Goal: Transaction & Acquisition: Purchase product/service

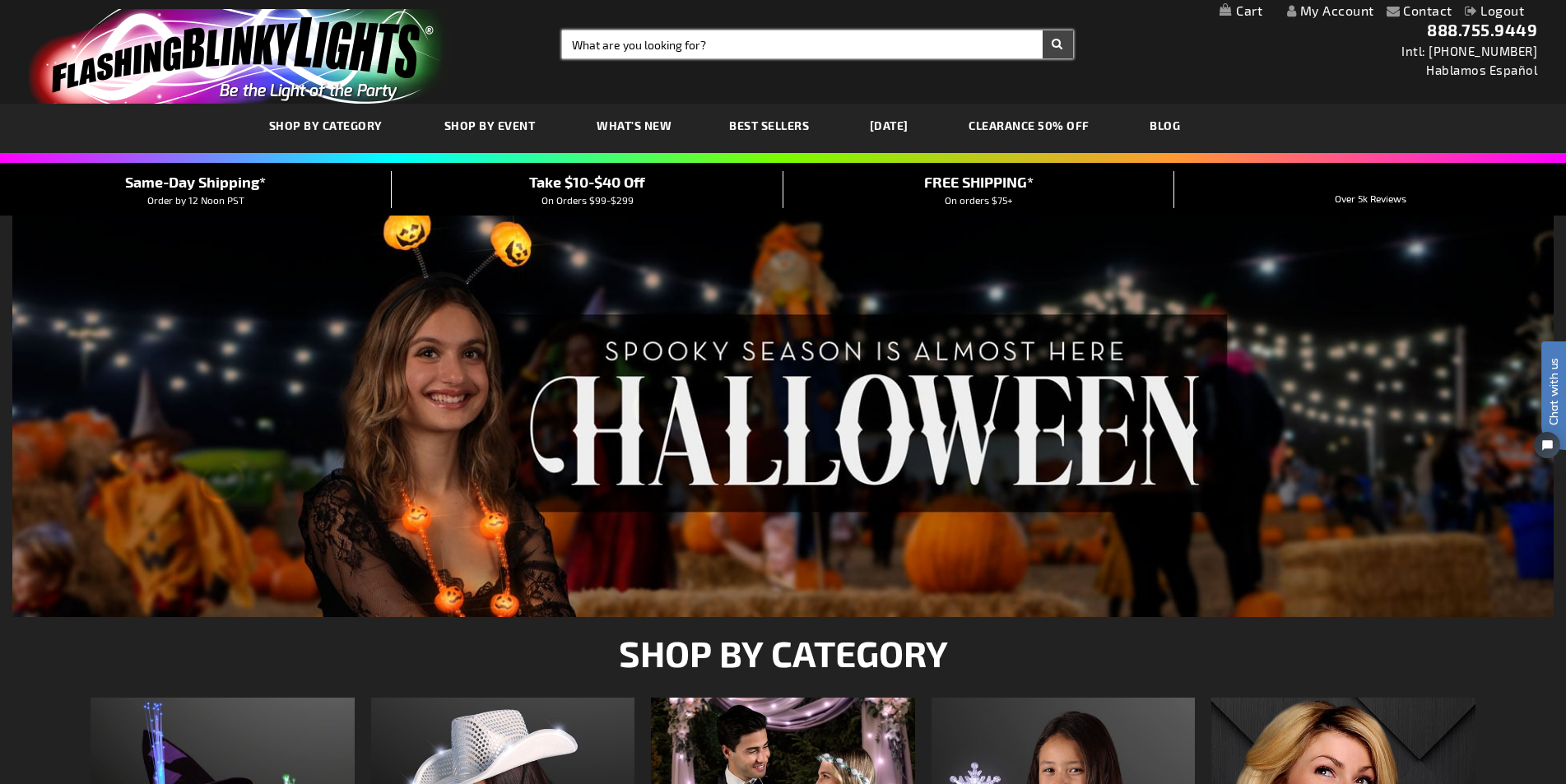
click at [723, 40] on input "Search" at bounding box center [817, 44] width 510 height 28
paste input "11741-WT"
type input "11741-WT"
click at [1058, 42] on button "Search" at bounding box center [1058, 44] width 30 height 28
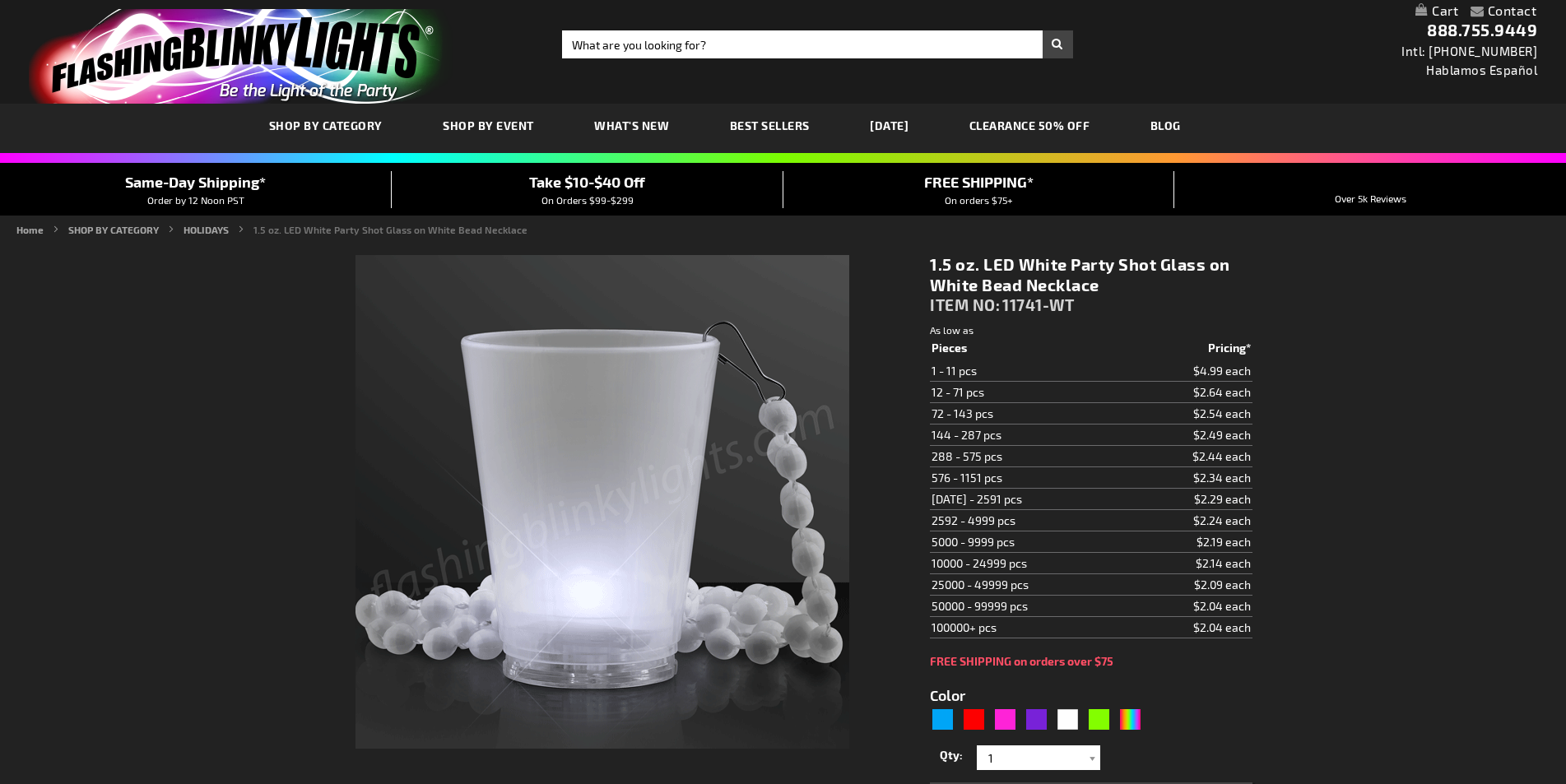
type input "5646"
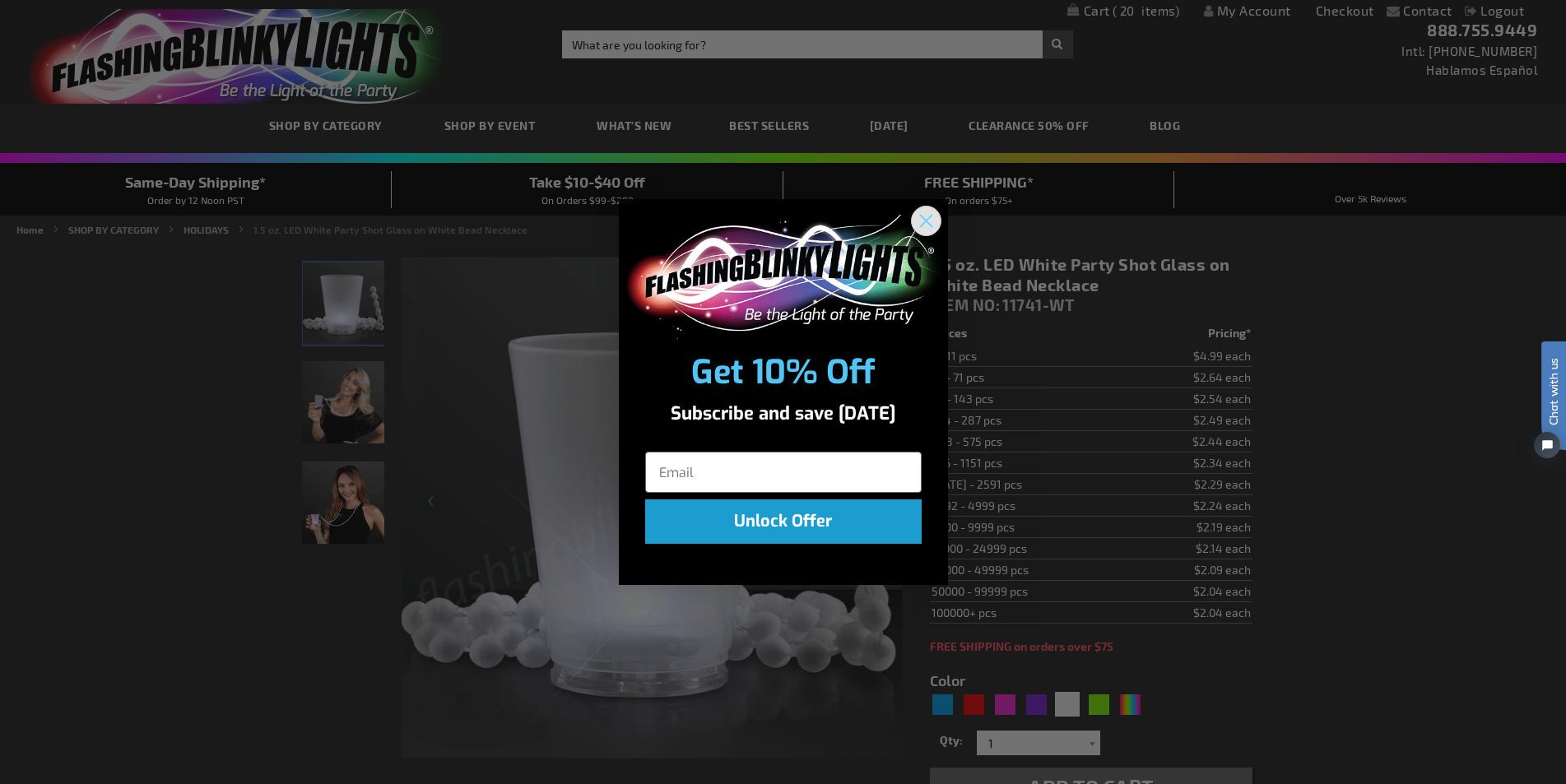
click at [925, 214] on circle "Close dialog" at bounding box center [925, 220] width 27 height 27
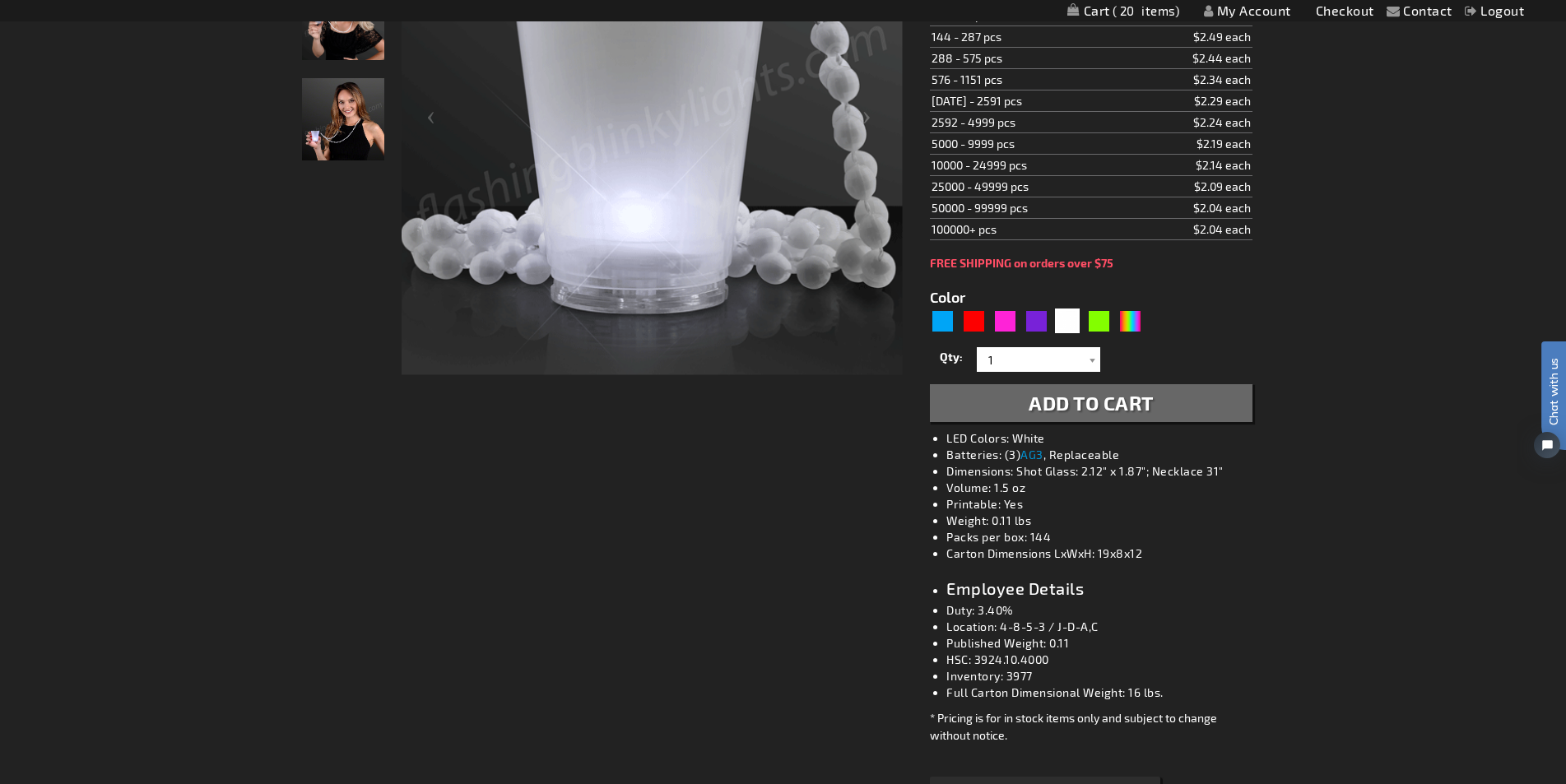
scroll to position [411, 0]
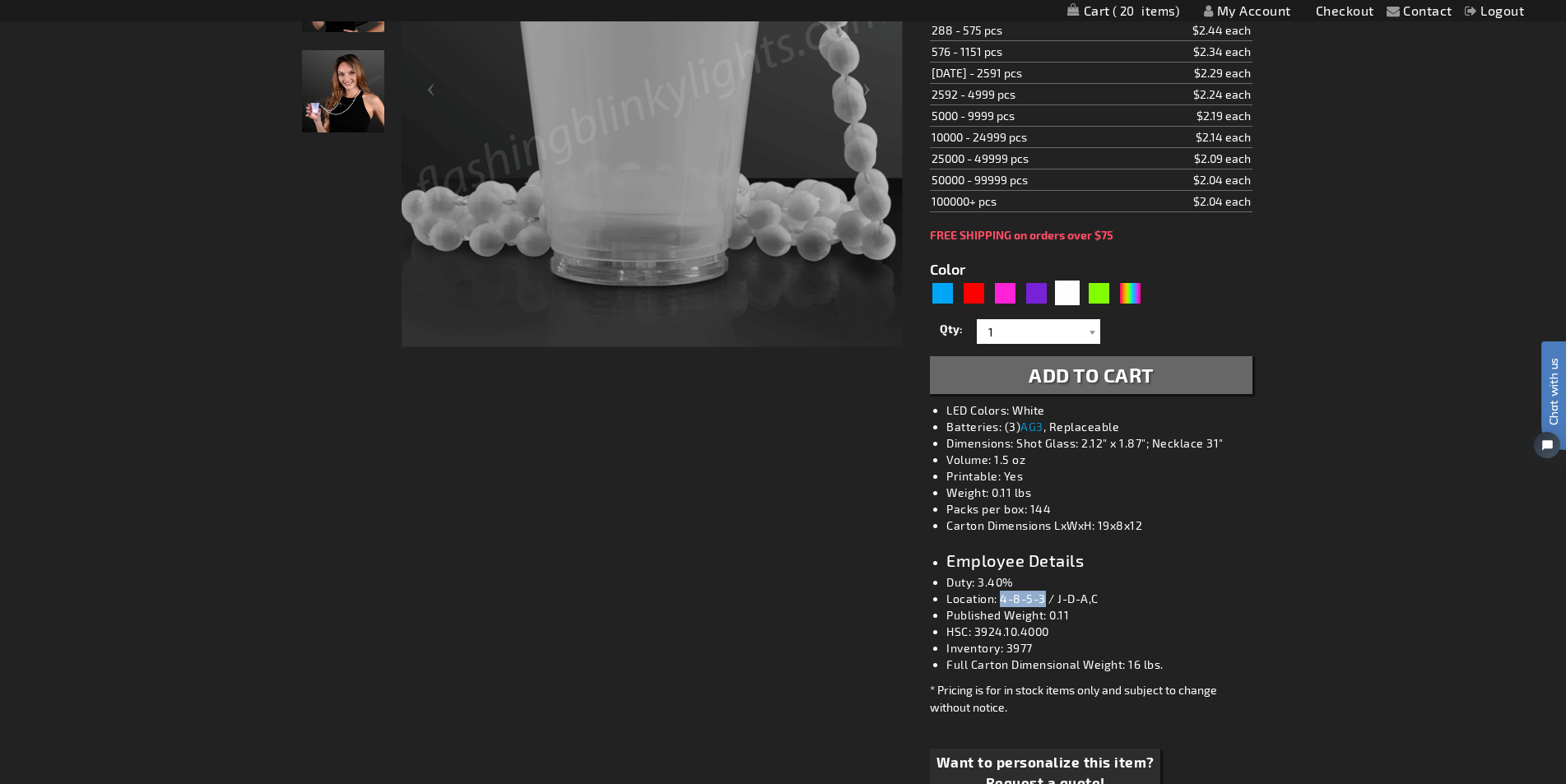
drag, startPoint x: 1042, startPoint y: 603, endPoint x: 1000, endPoint y: 603, distance: 42.0
click at [1000, 603] on li "Location: 4-8-5-3 / J-D-A,C" at bounding box center [1107, 598] width 321 height 16
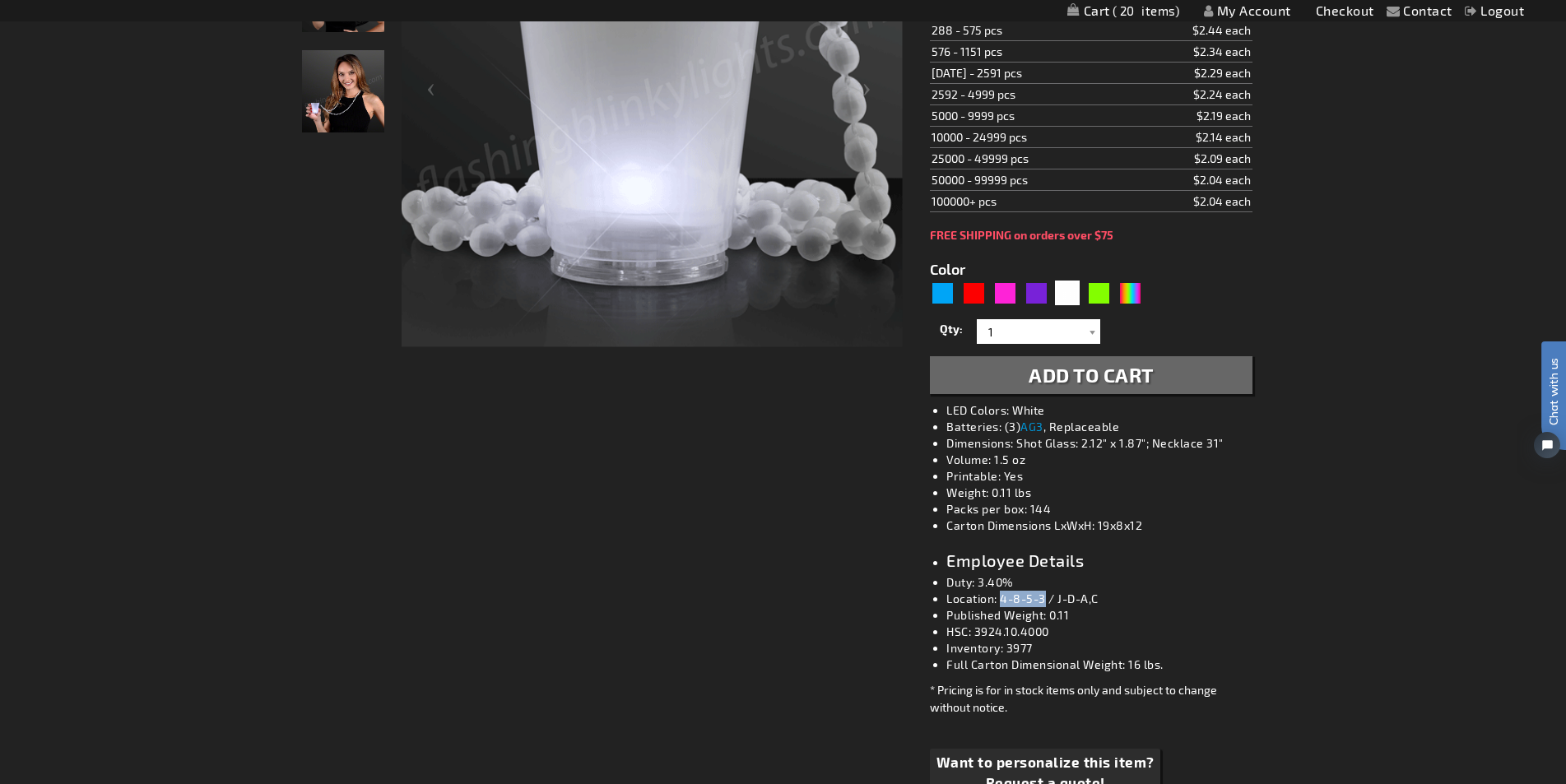
copy li "4-8-5-3"
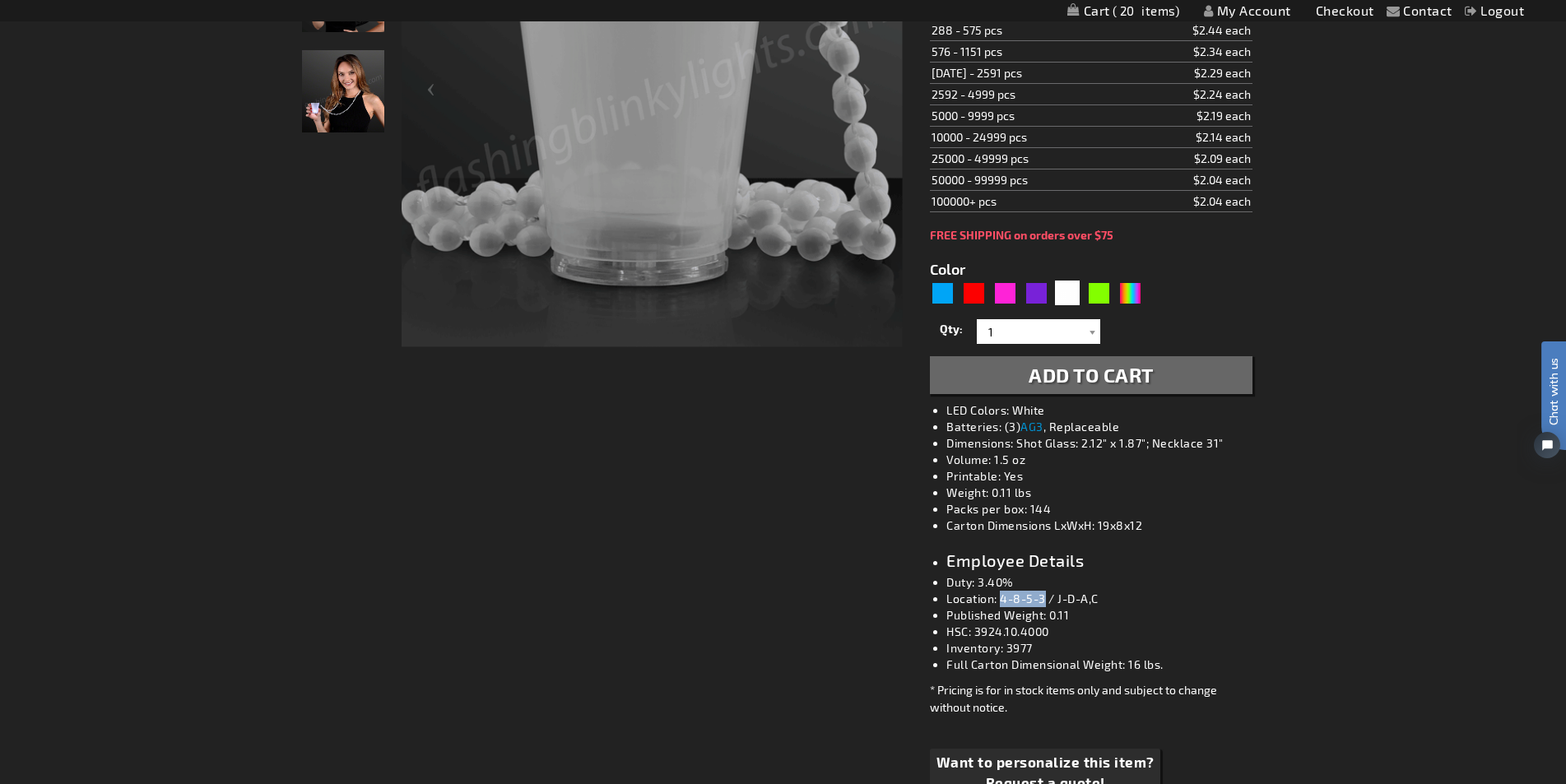
click at [1478, 302] on div "Contact Compare Products My Account Checkout Logout Skip to Content My Cart 20 …" at bounding box center [783, 756] width 1566 height 2334
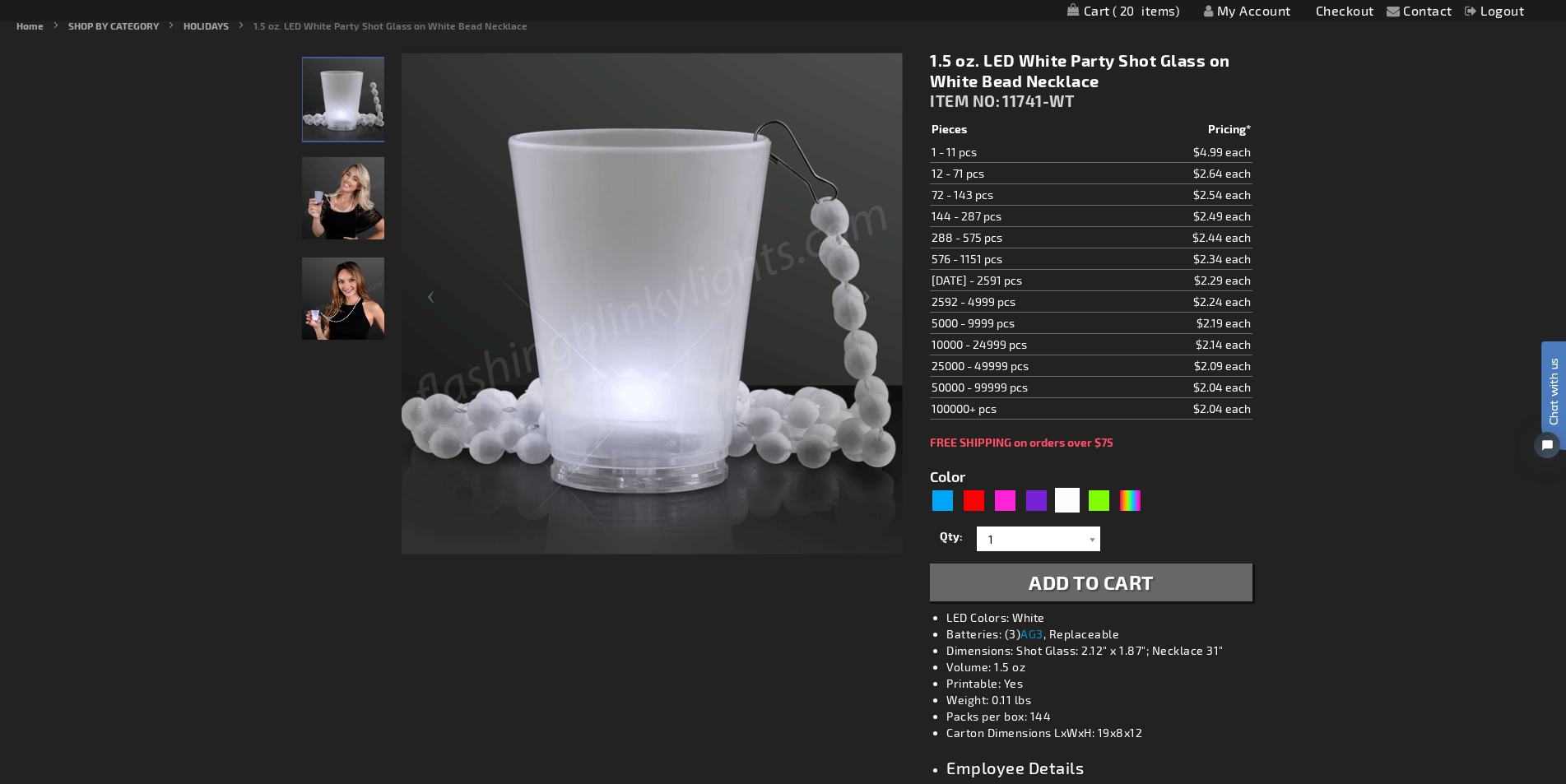
scroll to position [0, 0]
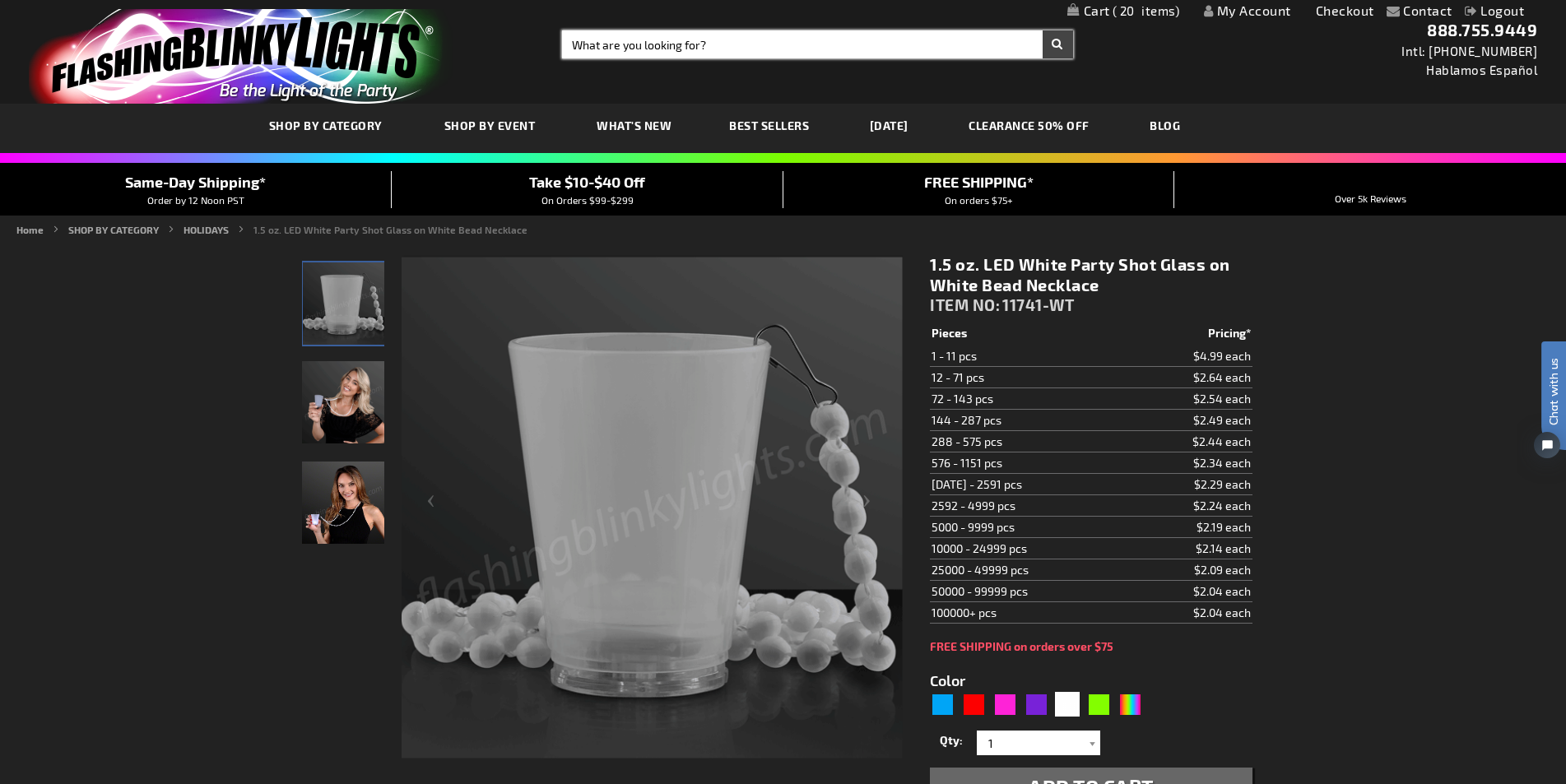
click at [815, 51] on input "Search" at bounding box center [817, 44] width 510 height 28
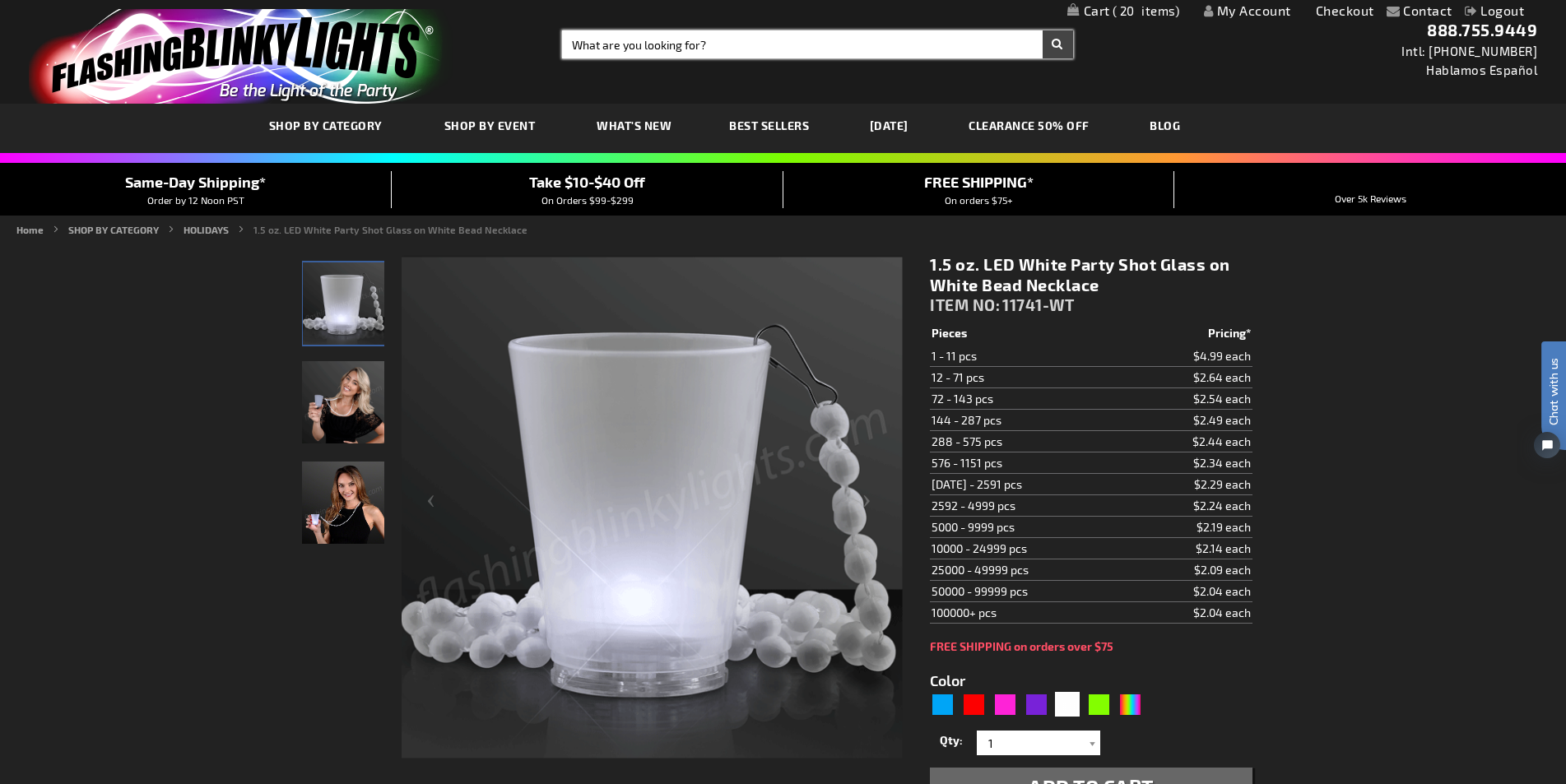
paste input "12439-MLT"
type input "12439-MLT"
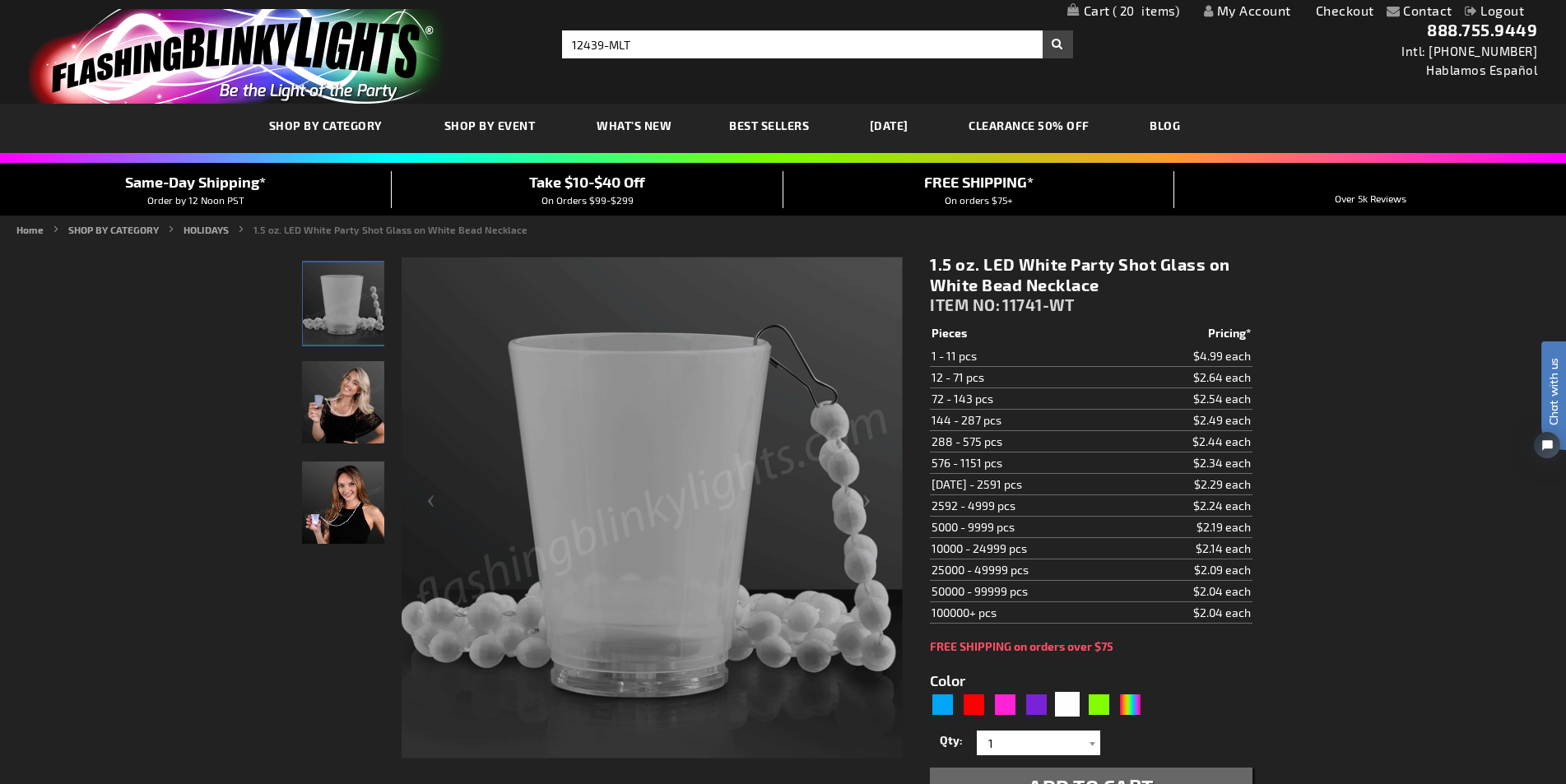
click at [1051, 47] on button "Search" at bounding box center [1058, 44] width 30 height 28
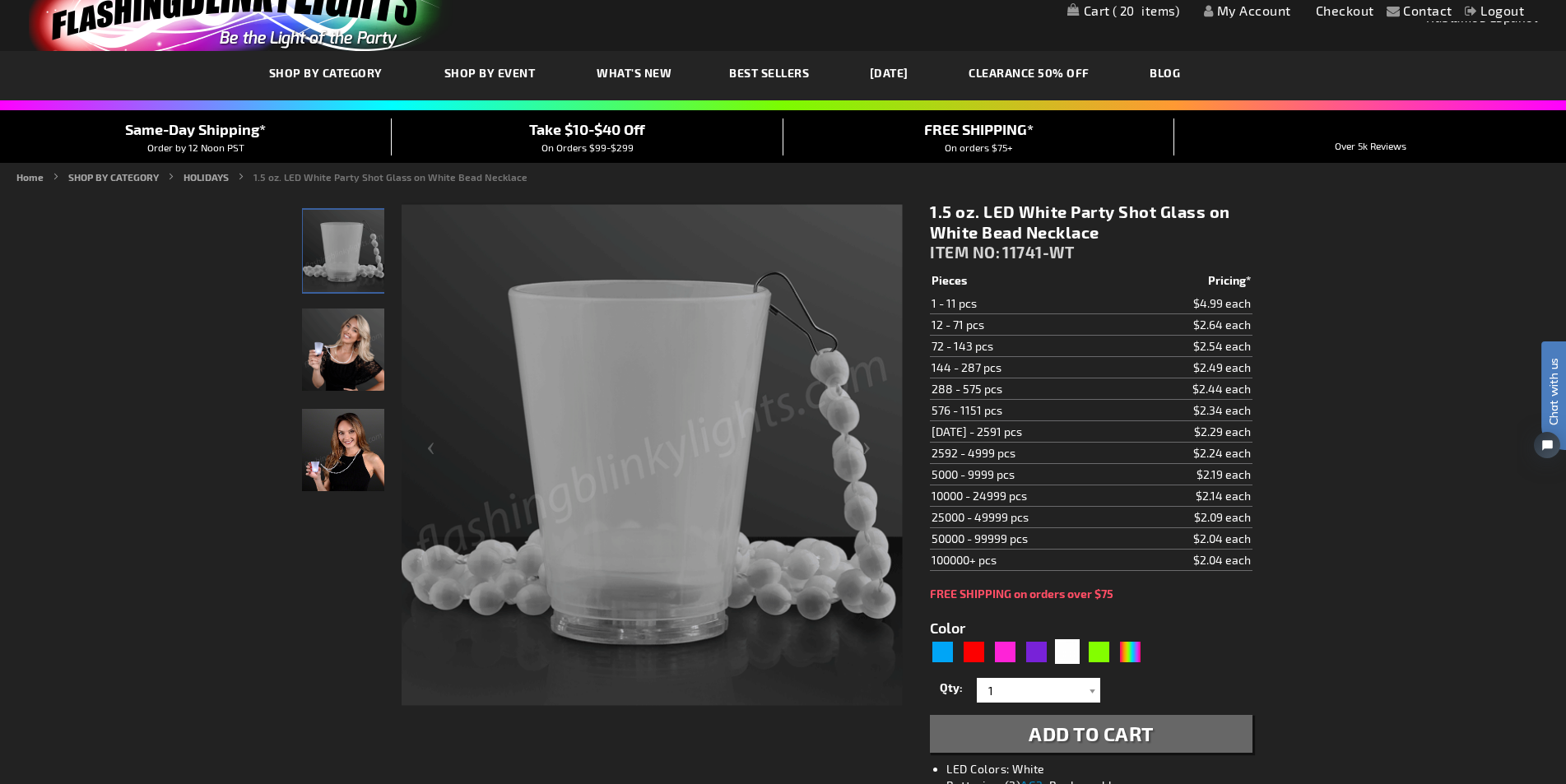
scroll to position [82, 0]
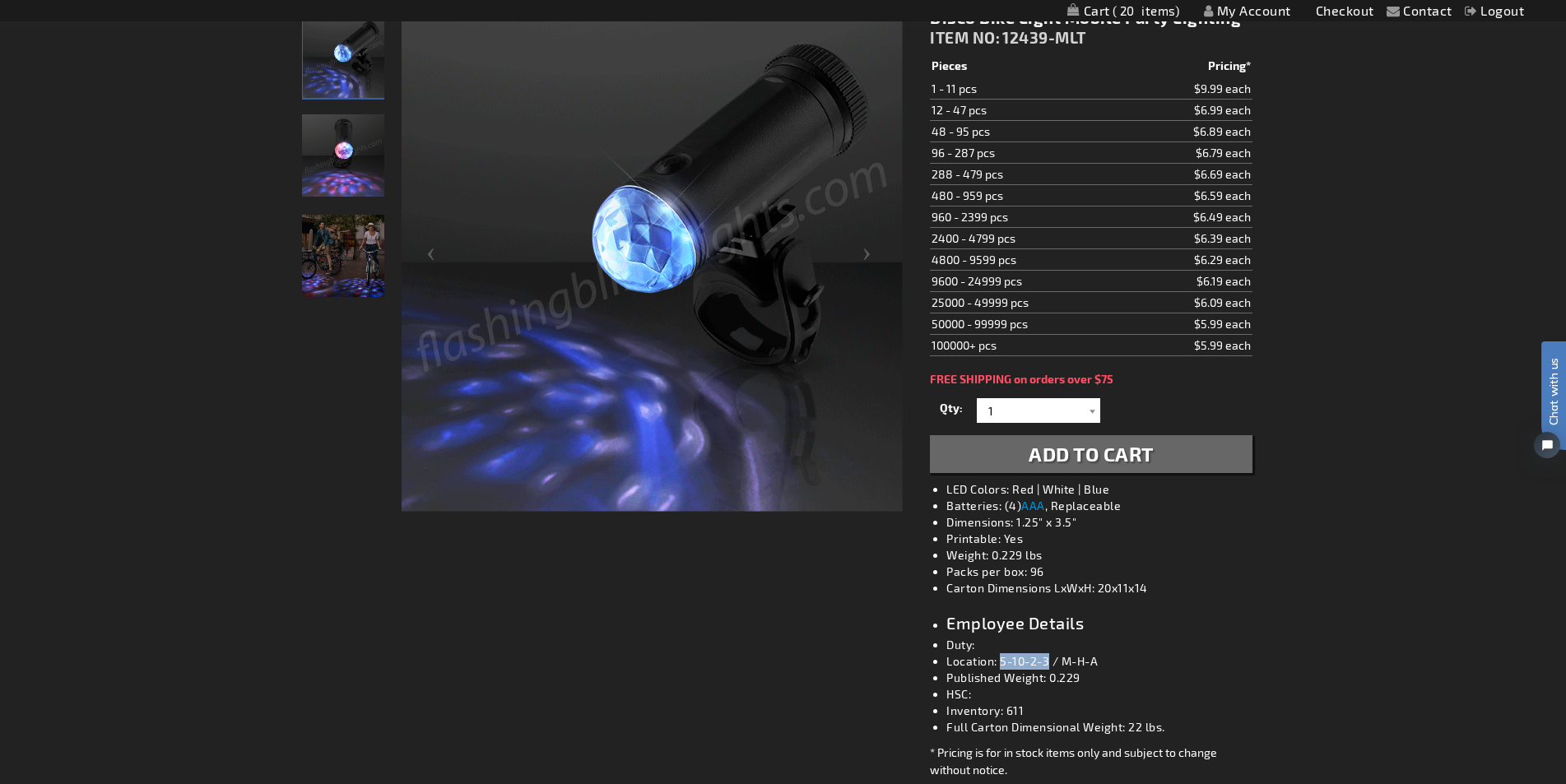
drag, startPoint x: 1050, startPoint y: 658, endPoint x: 1001, endPoint y: 660, distance: 49.0
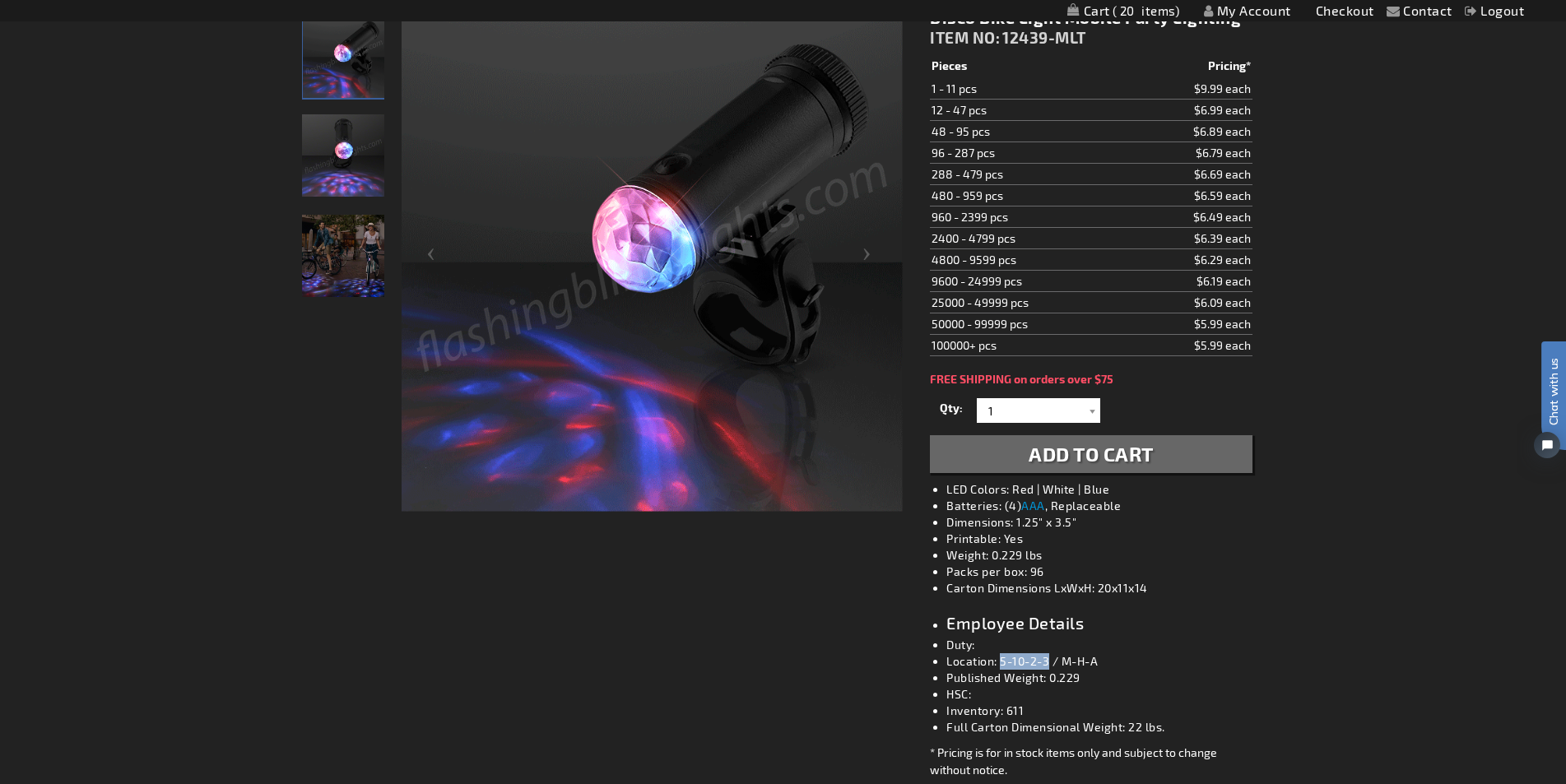
click at [1001, 660] on li "Location: 5-10-2-3 / M-H-A" at bounding box center [1107, 660] width 321 height 16
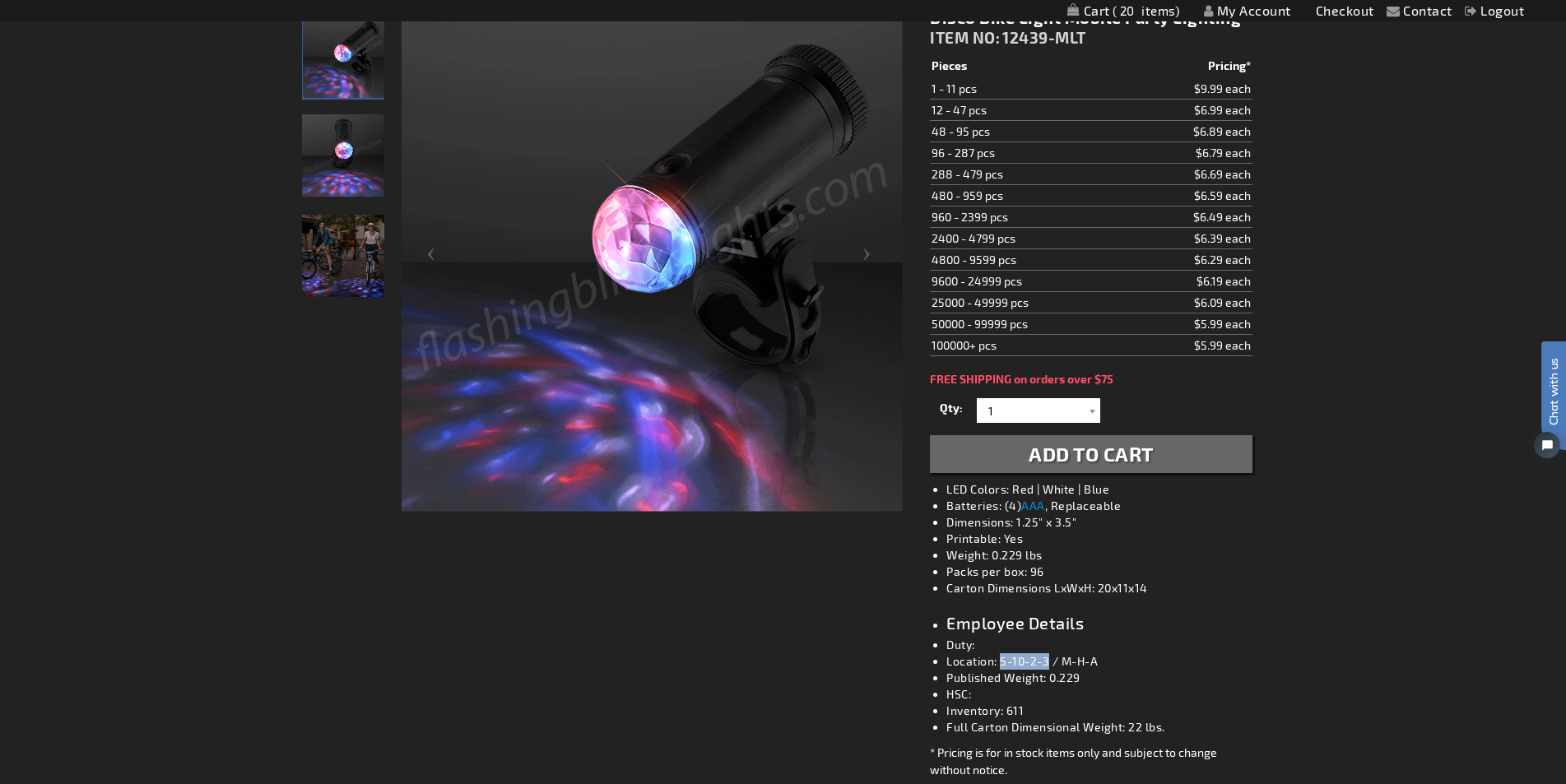
copy li "5-10-2-3"
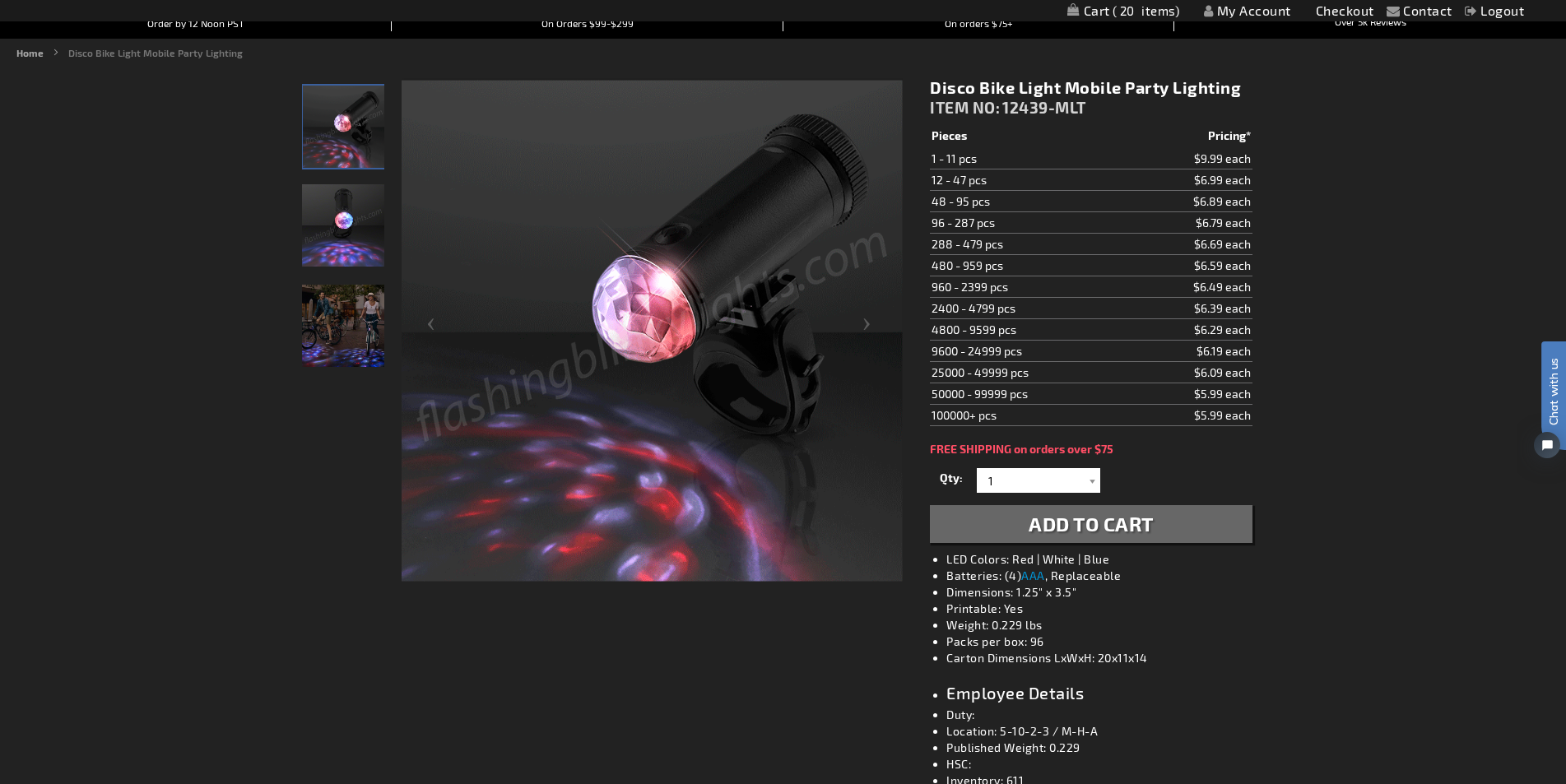
scroll to position [82, 0]
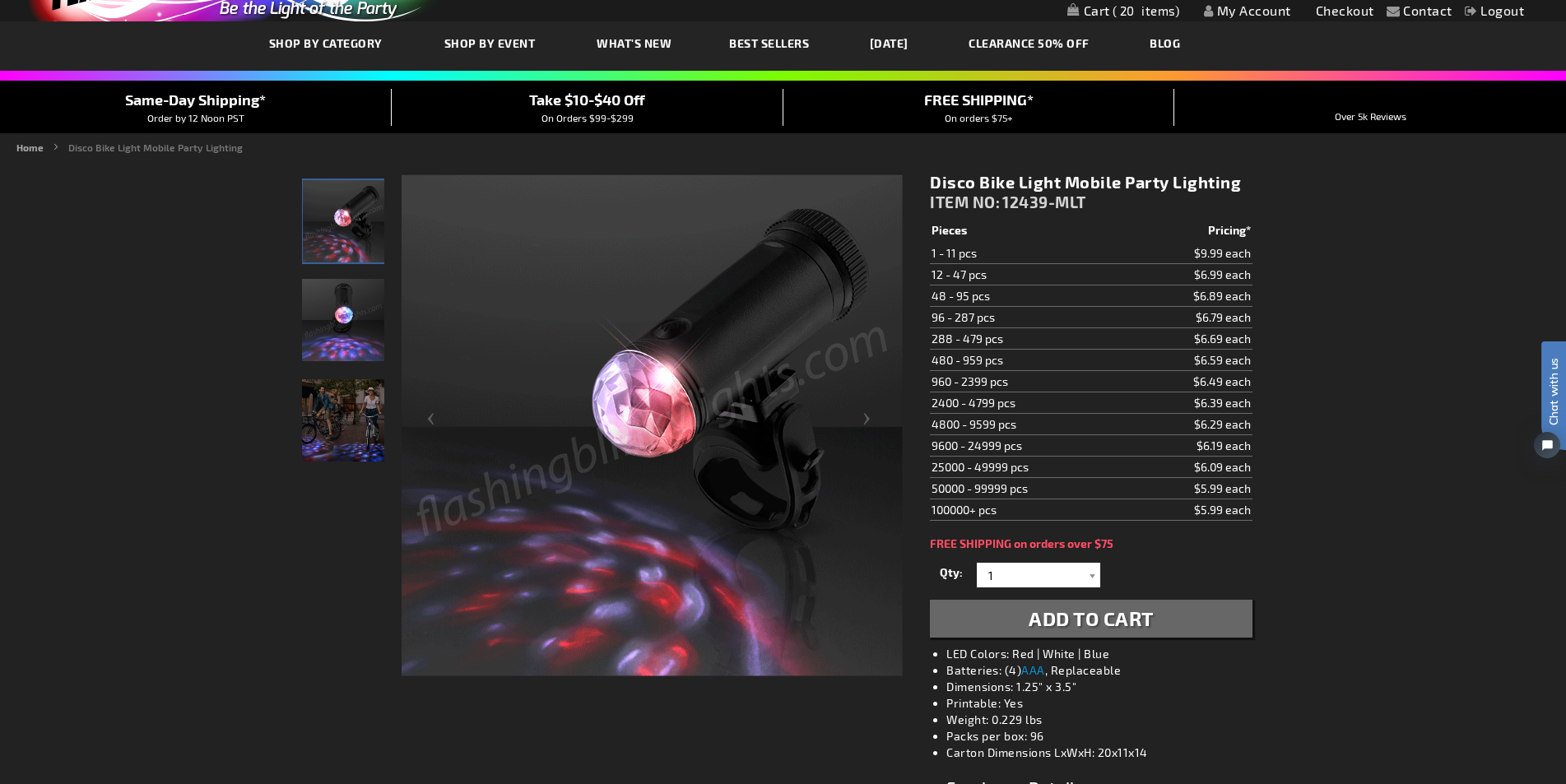
click at [345, 333] on img "Light Up Disco Bike Mobile Party LED" at bounding box center [343, 319] width 82 height 82
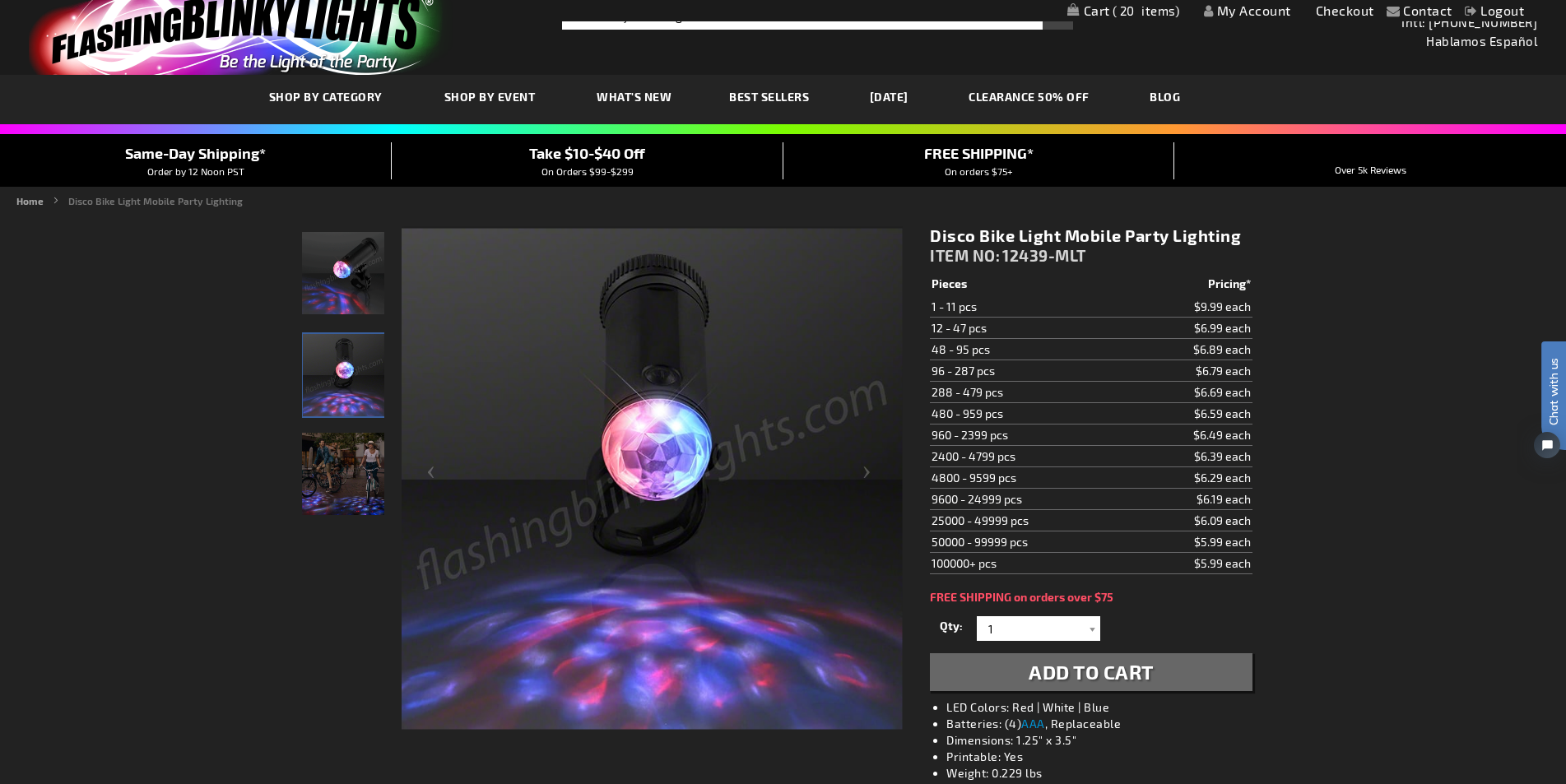
scroll to position [0, 0]
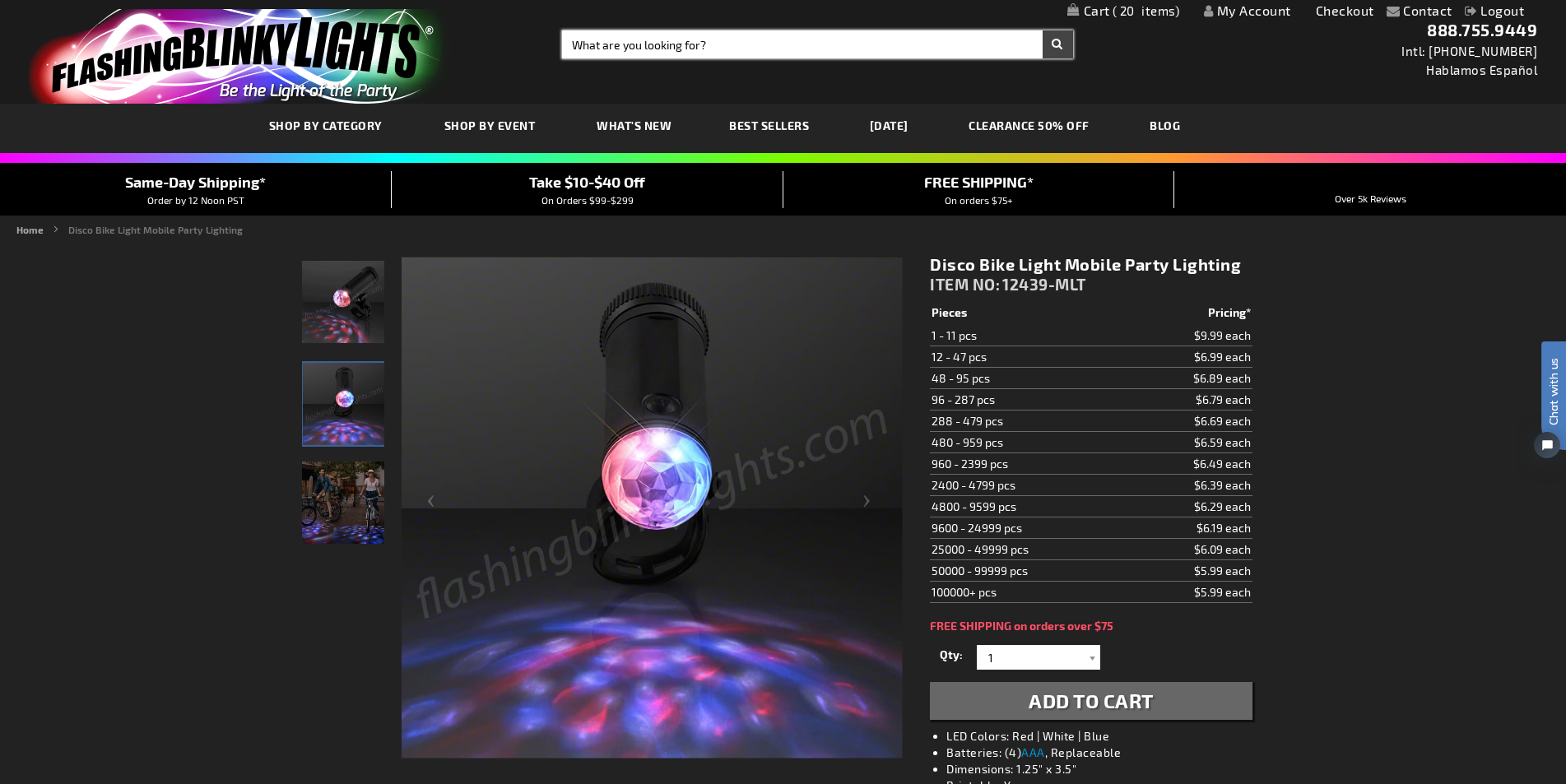
click at [680, 49] on input "Search" at bounding box center [817, 44] width 510 height 28
paste input "11741-WT"
type input "11741-WT"
click at [1042, 30] on button "Search" at bounding box center [1058, 44] width 30 height 28
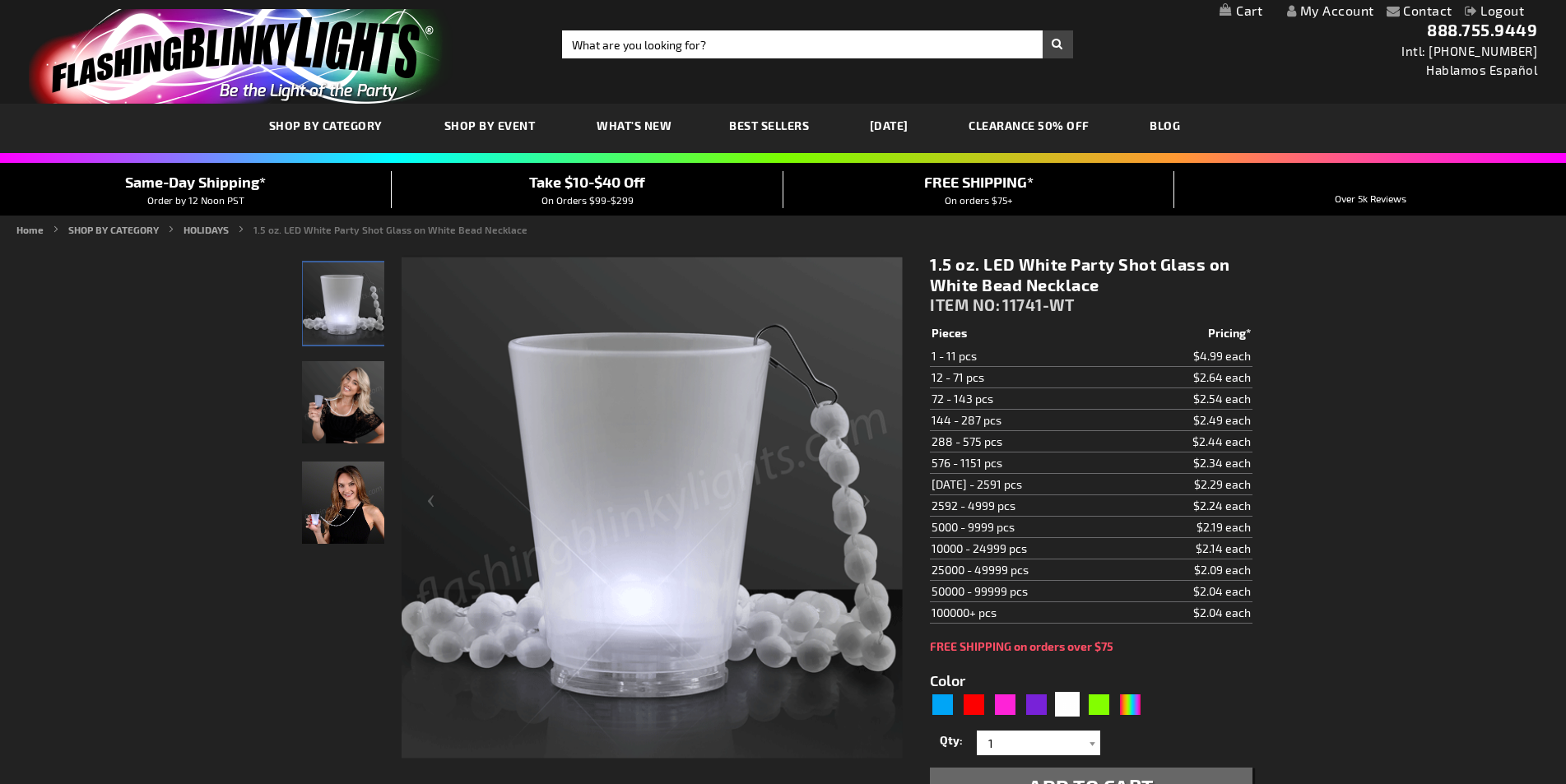
type input "5646"
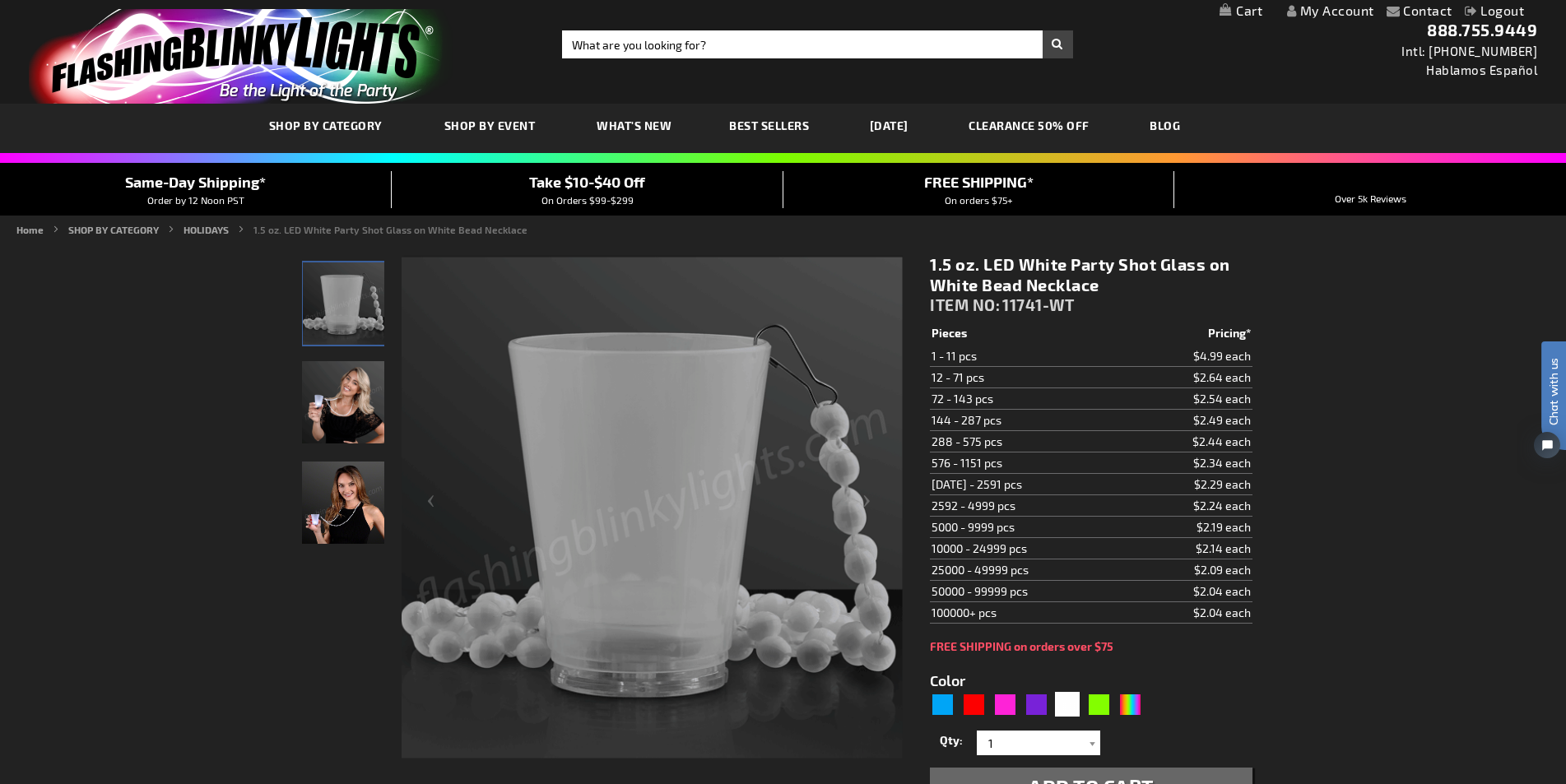
click at [362, 503] on img "Woman displaying White Light Up Shot Glass Necklace" at bounding box center [343, 502] width 82 height 82
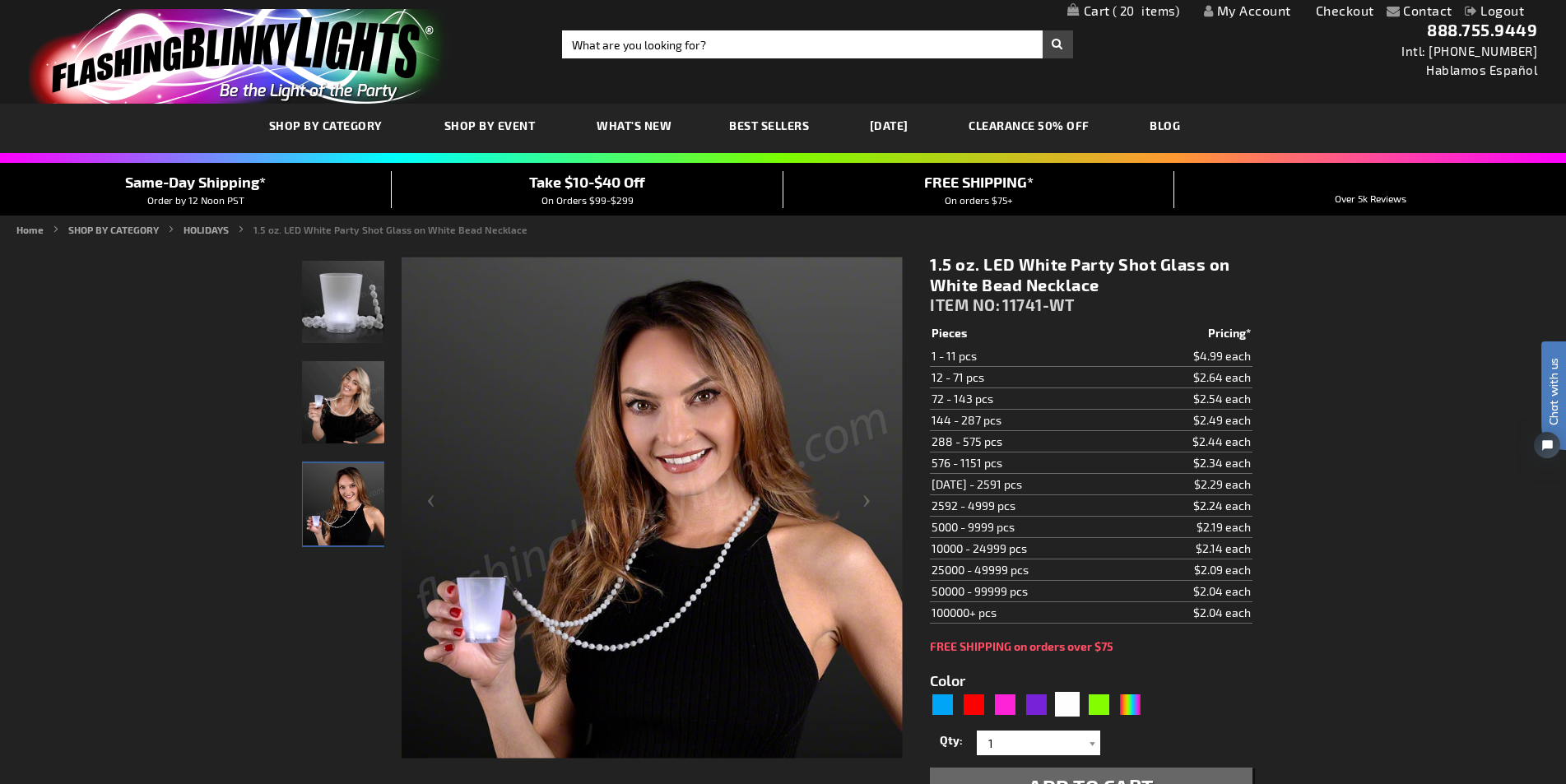
click at [327, 321] on img "White Light Up Shot Glass Necklace" at bounding box center [343, 301] width 82 height 82
